Goal: Task Accomplishment & Management: Manage account settings

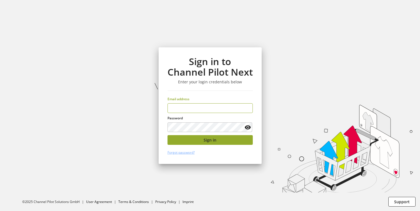
type input "**********"
click at [205, 137] on span "Sign in" at bounding box center [209, 140] width 13 height 6
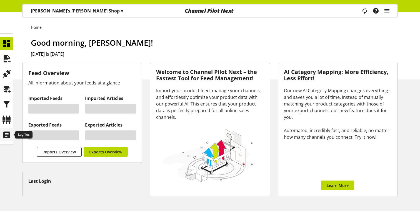
click at [7, 131] on icon at bounding box center [6, 135] width 9 height 11
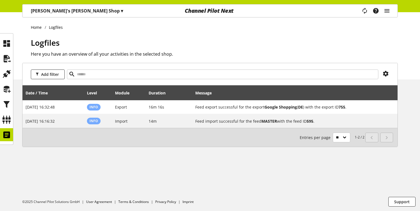
click at [51, 10] on p "Kaan's Gibson Shop ▾" at bounding box center [77, 10] width 92 height 7
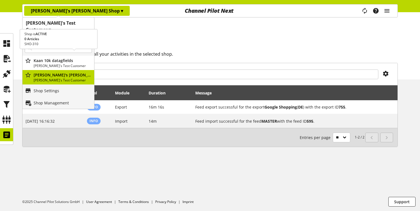
click at [57, 58] on p "Kaan 10k datagfields" at bounding box center [63, 61] width 58 height 6
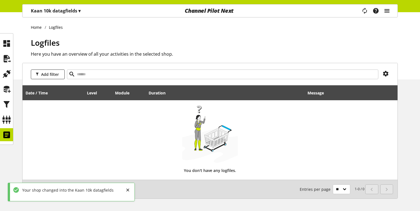
click at [385, 10] on icon "main navigation" at bounding box center [386, 11] width 7 height 10
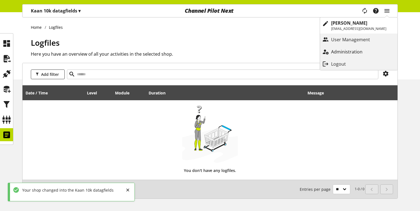
click at [352, 54] on p "Administration" at bounding box center [352, 52] width 42 height 7
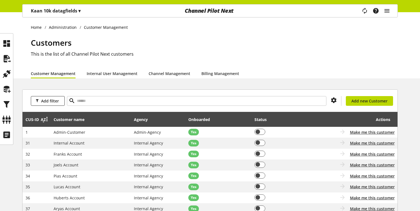
click at [42, 122] on icon at bounding box center [43, 120] width 7 height 10
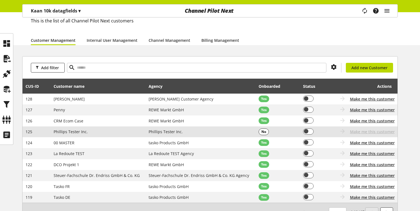
scroll to position [34, 0]
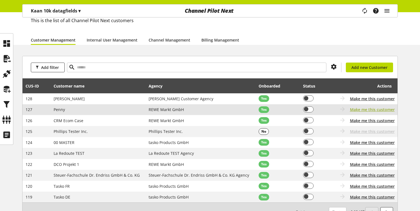
click at [357, 110] on span "Make me this customer" at bounding box center [372, 110] width 45 height 6
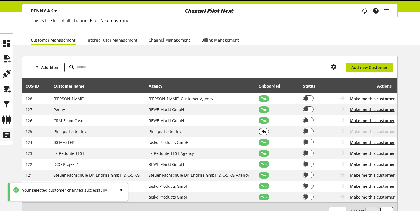
click at [8, 136] on icon at bounding box center [6, 135] width 9 height 11
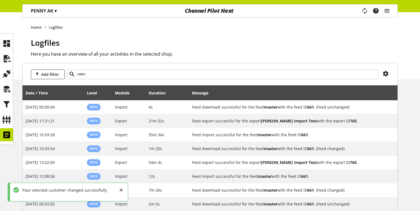
scroll to position [79, 0]
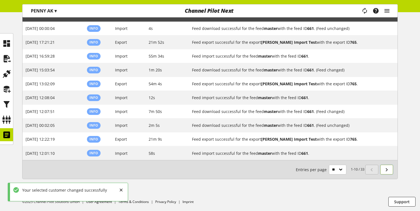
click at [390, 171] on link at bounding box center [386, 170] width 13 height 10
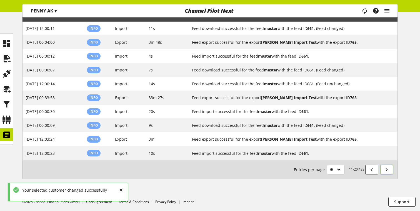
click at [390, 171] on link at bounding box center [386, 170] width 13 height 10
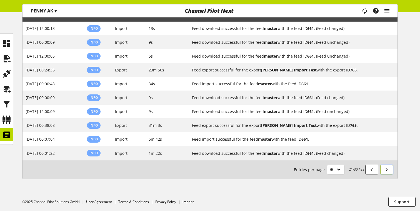
click at [390, 171] on link at bounding box center [386, 170] width 13 height 10
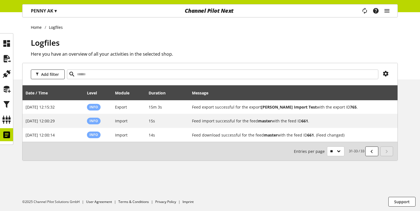
click at [390, 171] on div "Add filter Date / Time Level Module Duration Message Aug 08, 2025, 12:15:32 Inf…" at bounding box center [210, 119] width 420 height 112
click at [53, 9] on p "PENNY AK ▾" at bounding box center [44, 10] width 26 height 7
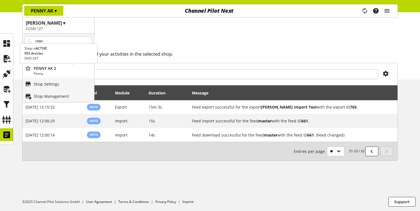
click at [52, 67] on p "PENNY AK 2" at bounding box center [63, 68] width 58 height 6
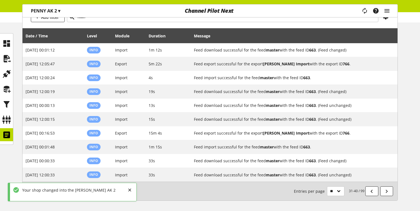
scroll to position [79, 0]
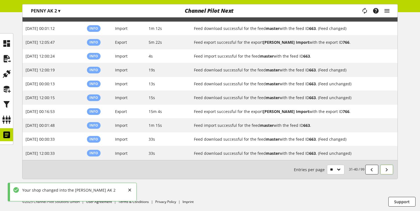
click at [384, 168] on icon at bounding box center [386, 170] width 7 height 10
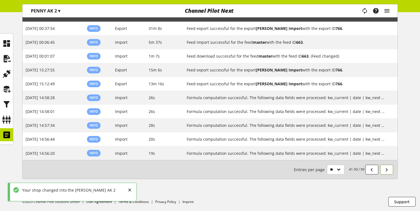
click at [384, 168] on icon at bounding box center [386, 170] width 7 height 10
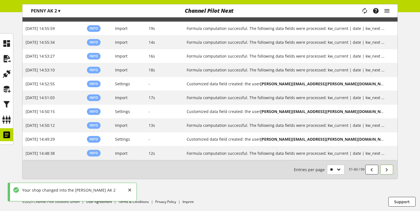
click at [384, 168] on icon at bounding box center [386, 170] width 7 height 10
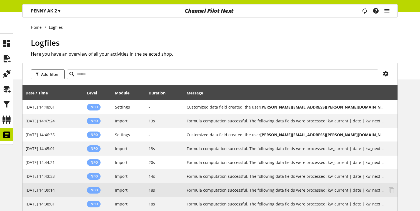
click at [51, 12] on p "PENNY AK 2 ▾" at bounding box center [45, 10] width 29 height 7
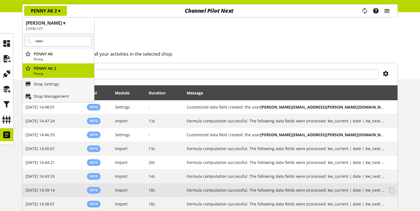
click at [385, 8] on icon "main navigation" at bounding box center [386, 11] width 7 height 10
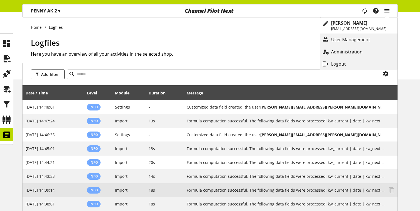
click at [349, 49] on p "Administration" at bounding box center [352, 52] width 42 height 7
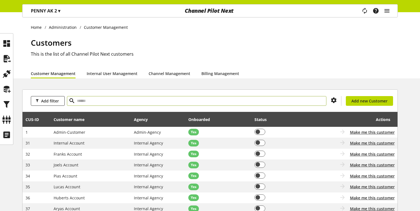
click at [100, 98] on input "text" at bounding box center [196, 101] width 259 height 10
type input "****"
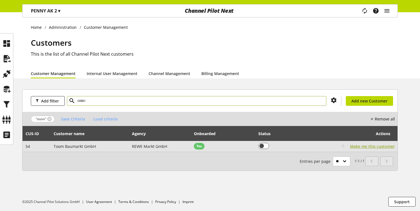
click at [383, 148] on span "Make me this customer" at bounding box center [372, 147] width 45 height 6
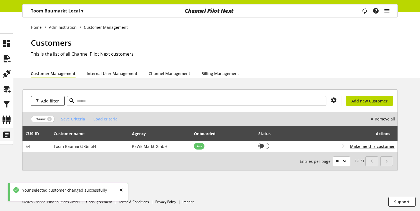
click at [7, 134] on icon at bounding box center [6, 135] width 9 height 11
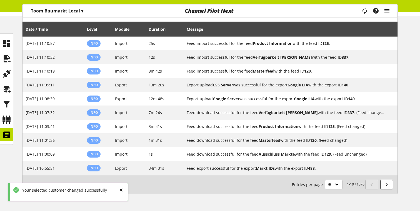
scroll to position [79, 0]
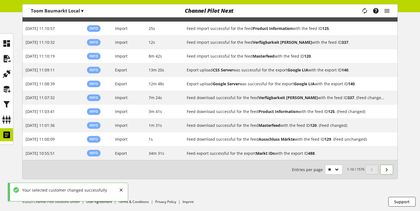
click at [387, 169] on icon at bounding box center [386, 170] width 7 height 10
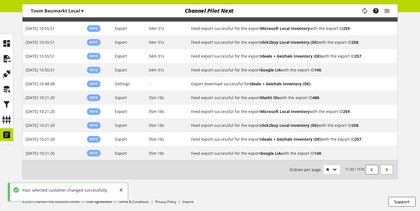
click at [387, 169] on icon at bounding box center [386, 170] width 7 height 10
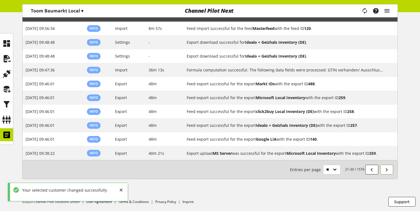
click at [387, 169] on icon at bounding box center [386, 170] width 7 height 10
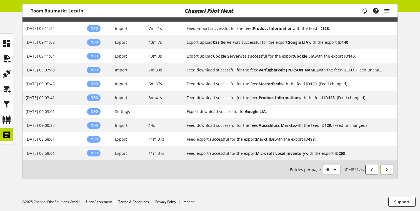
click at [387, 169] on icon at bounding box center [386, 170] width 7 height 10
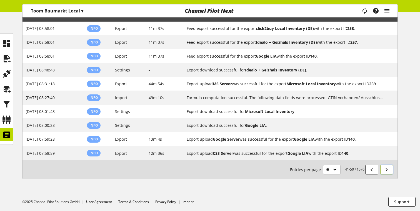
click at [387, 169] on icon at bounding box center [386, 170] width 7 height 10
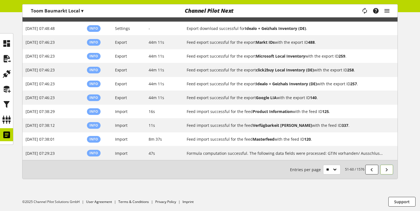
click at [387, 169] on icon at bounding box center [386, 170] width 7 height 10
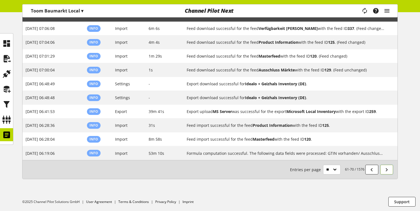
click at [387, 169] on icon at bounding box center [386, 170] width 7 height 10
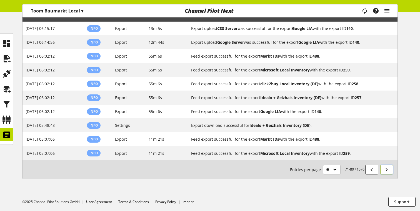
click at [387, 169] on icon at bounding box center [386, 170] width 7 height 10
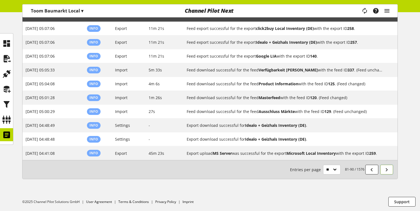
click at [387, 169] on icon at bounding box center [386, 170] width 7 height 10
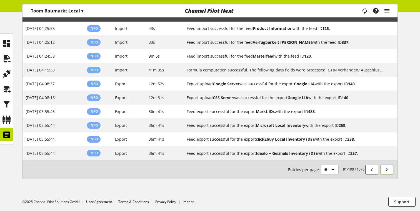
click at [387, 169] on icon at bounding box center [386, 170] width 7 height 10
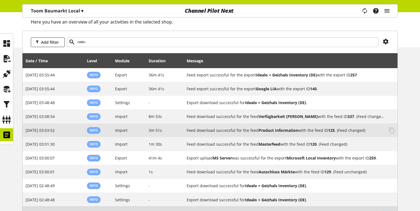
scroll to position [32, 0]
